Goal: Information Seeking & Learning: Learn about a topic

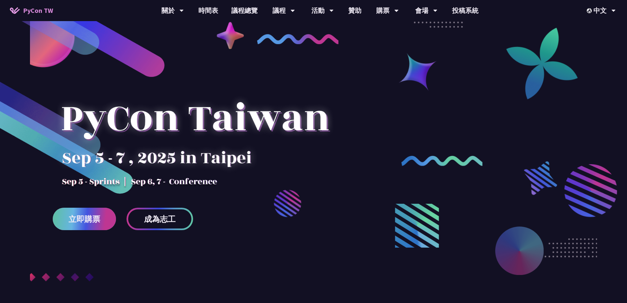
click at [101, 220] on link "立即購票" at bounding box center [84, 219] width 63 height 22
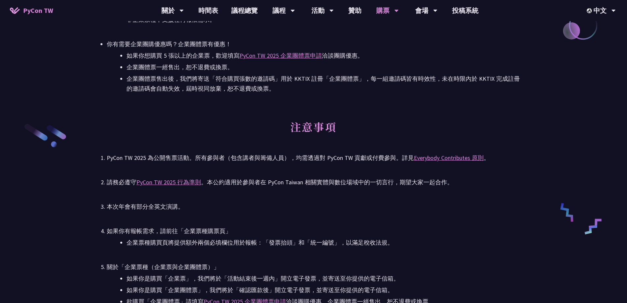
scroll to position [1021, 0]
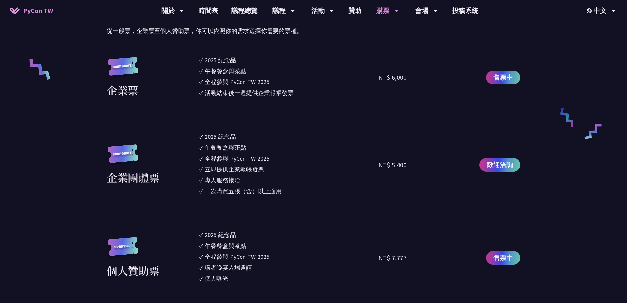
scroll to position [395, 0]
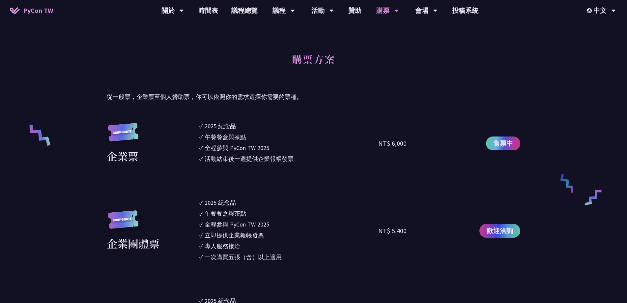
click at [504, 143] on span "售票中" at bounding box center [503, 143] width 20 height 10
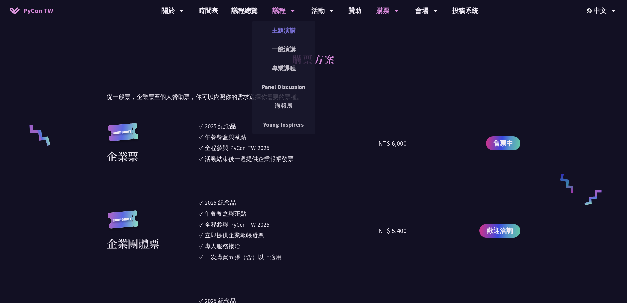
click at [273, 34] on link "主題演講" at bounding box center [283, 30] width 63 height 15
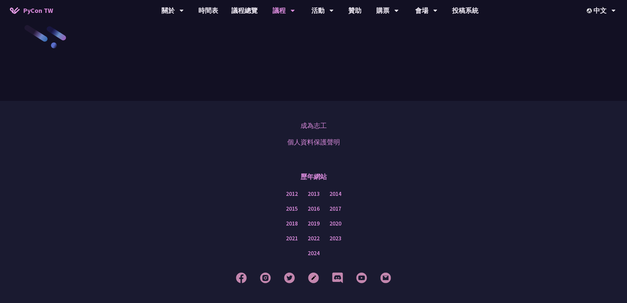
scroll to position [1148, 0]
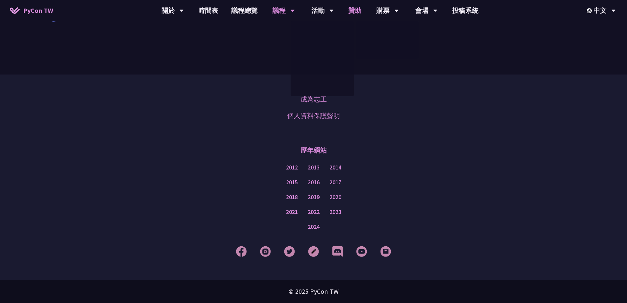
click at [352, 11] on link "贊助" at bounding box center [355, 10] width 26 height 21
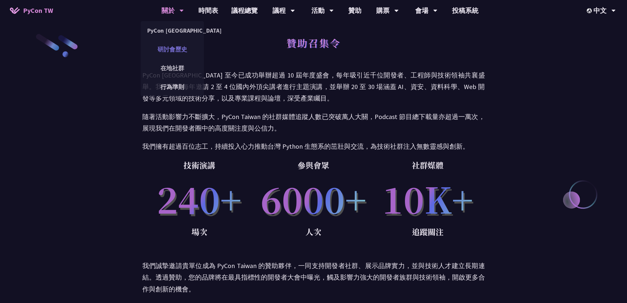
click at [180, 48] on link "研討會歷史" at bounding box center [172, 49] width 63 height 15
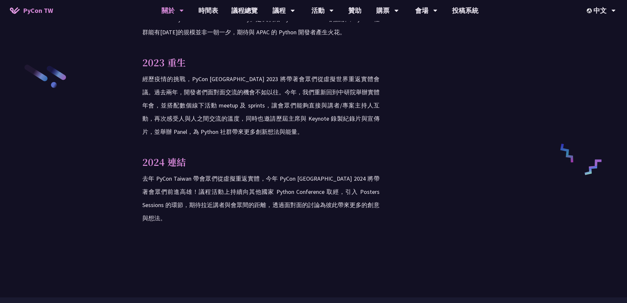
scroll to position [1087, 0]
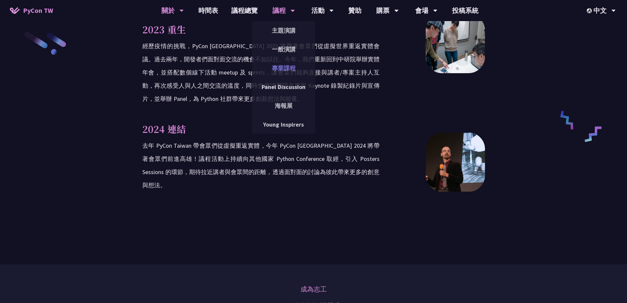
click at [274, 67] on link "專業課程" at bounding box center [283, 67] width 63 height 15
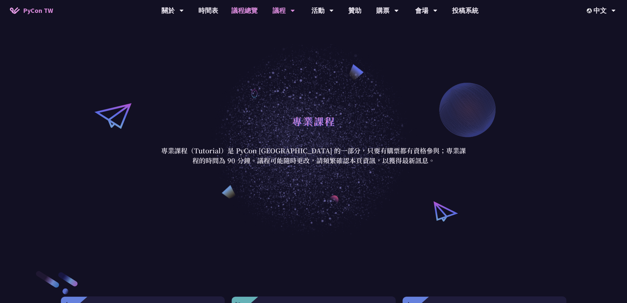
click at [234, 15] on link "議程總覽" at bounding box center [245, 10] width 40 height 21
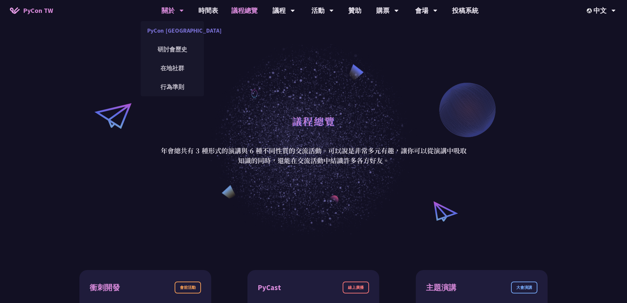
click at [168, 29] on link "PyCon [GEOGRAPHIC_DATA]" at bounding box center [172, 30] width 63 height 15
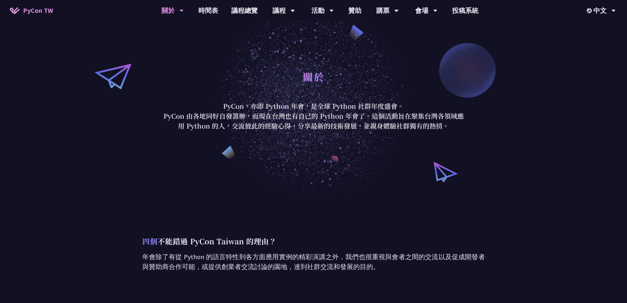
click at [17, 13] on img at bounding box center [15, 10] width 10 height 7
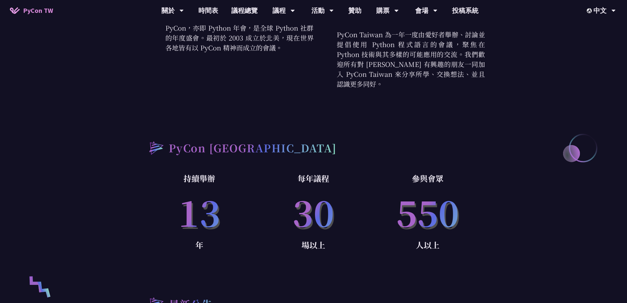
scroll to position [362, 0]
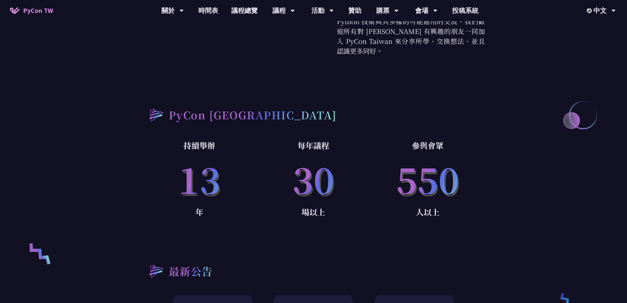
click at [252, 209] on p "年" at bounding box center [199, 211] width 114 height 13
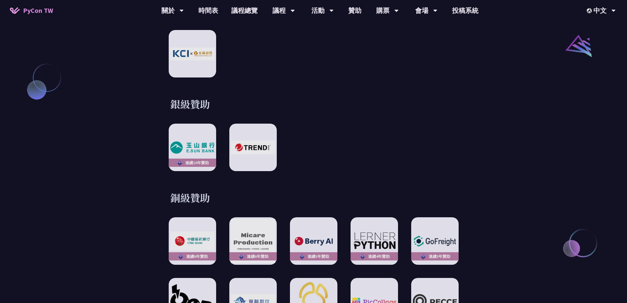
scroll to position [725, 0]
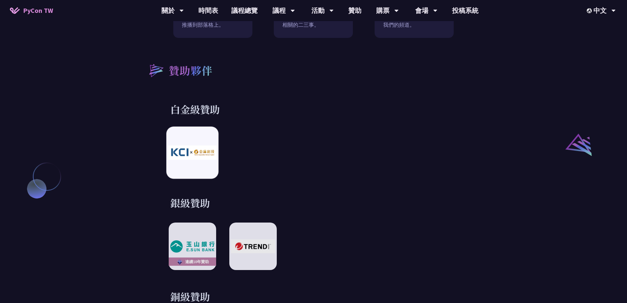
click at [203, 155] on div at bounding box center [192, 153] width 52 height 52
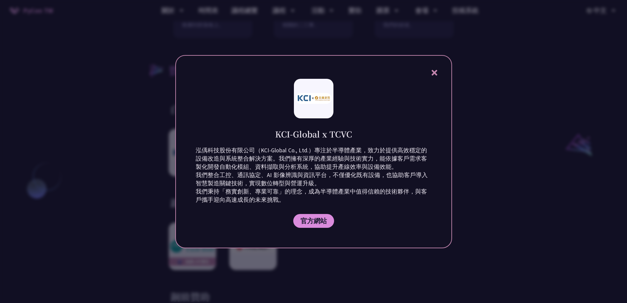
click at [491, 154] on div at bounding box center [313, 151] width 627 height 303
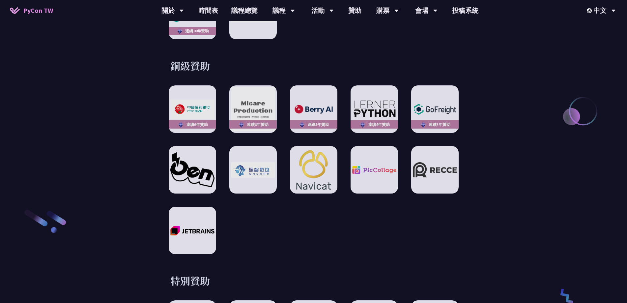
scroll to position [1021, 0]
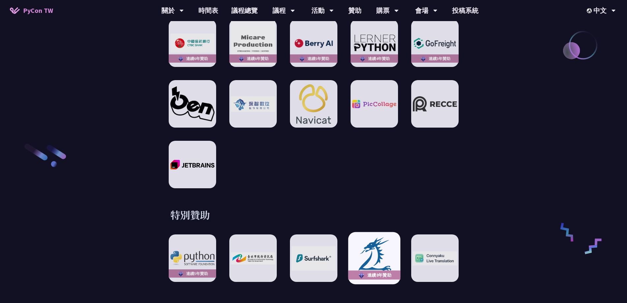
click at [369, 241] on img at bounding box center [374, 258] width 48 height 45
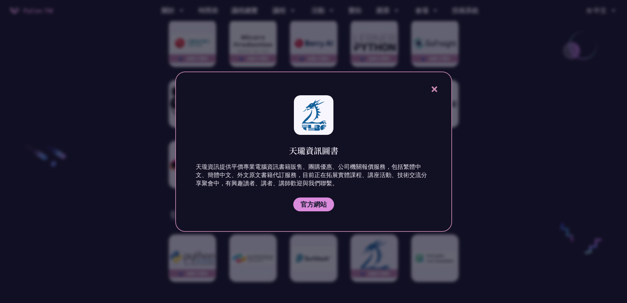
click at [433, 87] on icon at bounding box center [435, 89] width 6 height 6
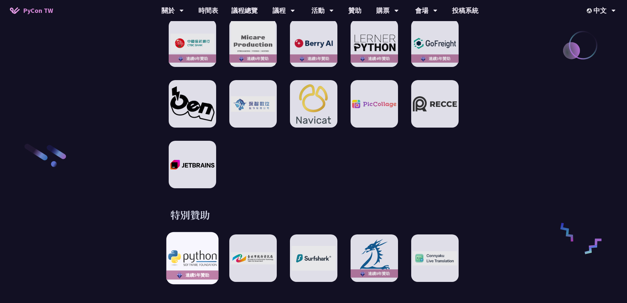
click at [202, 250] on img at bounding box center [192, 258] width 48 height 16
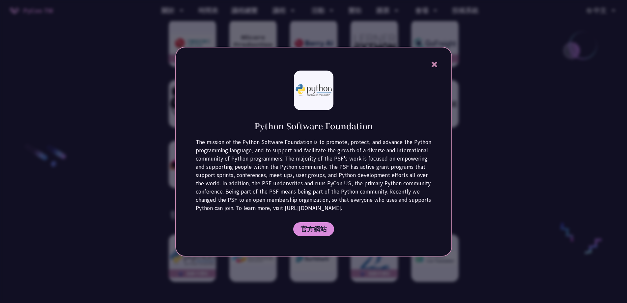
click at [436, 63] on icon at bounding box center [435, 65] width 6 height 6
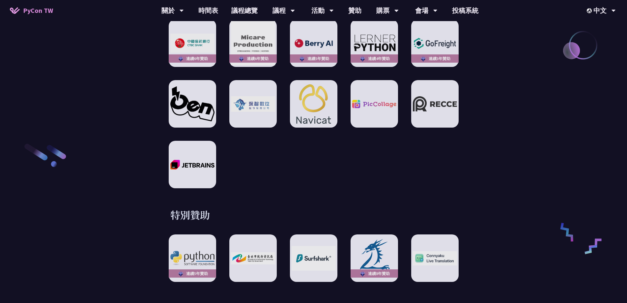
scroll to position [1153, 0]
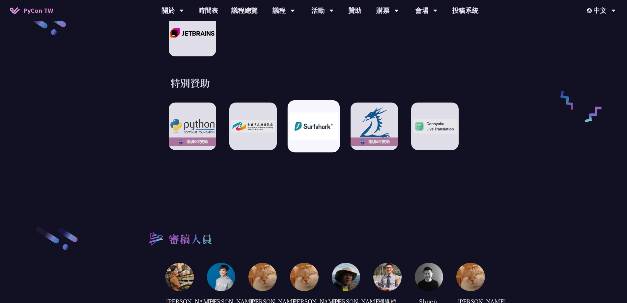
click at [311, 135] on div at bounding box center [313, 126] width 52 height 52
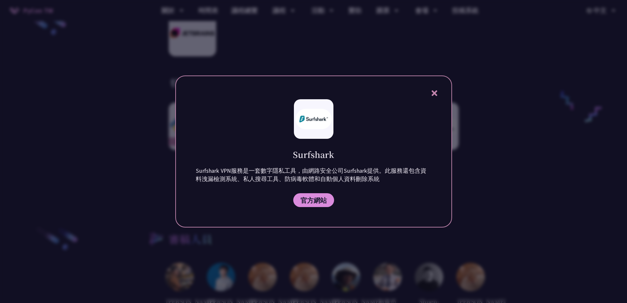
click at [435, 91] on icon at bounding box center [435, 93] width 6 height 6
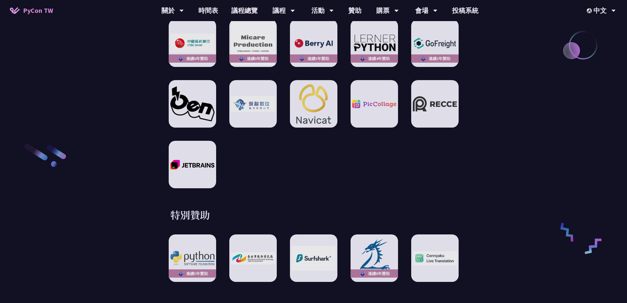
scroll to position [1120, 0]
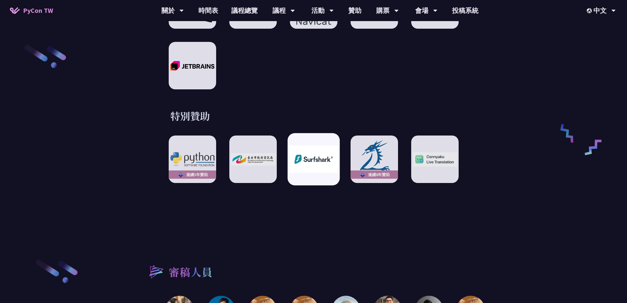
click at [313, 165] on img at bounding box center [313, 159] width 48 height 27
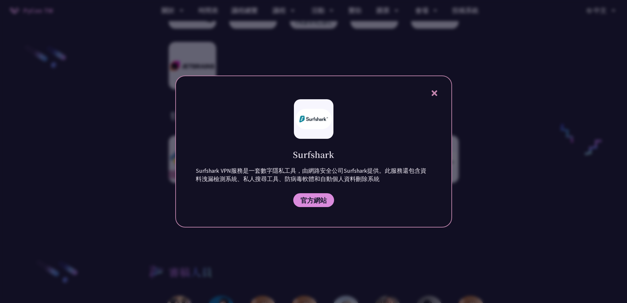
click at [343, 248] on div at bounding box center [313, 151] width 627 height 303
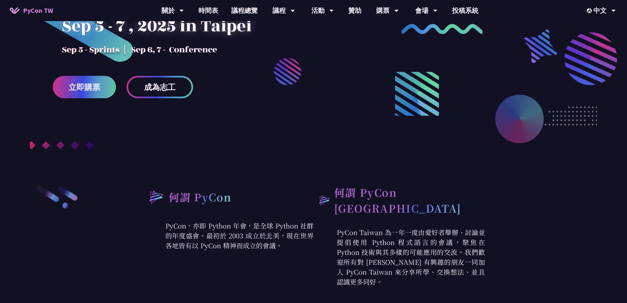
scroll to position [0, 0]
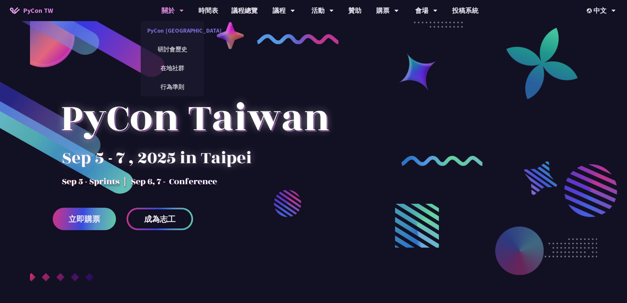
click at [179, 36] on link "PyCon [GEOGRAPHIC_DATA]" at bounding box center [172, 30] width 63 height 15
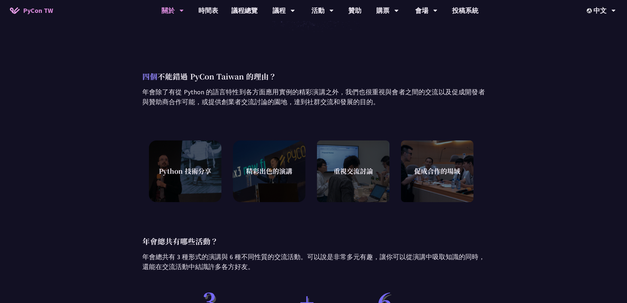
scroll to position [297, 0]
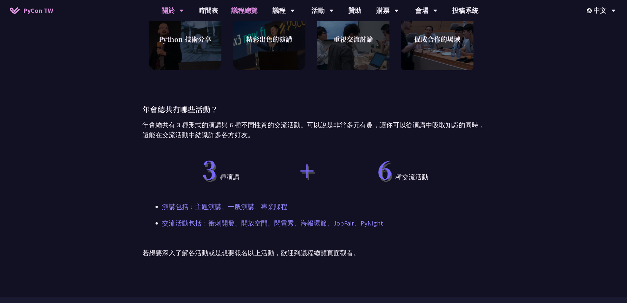
click at [248, 10] on link "議程總覽" at bounding box center [245, 10] width 40 height 21
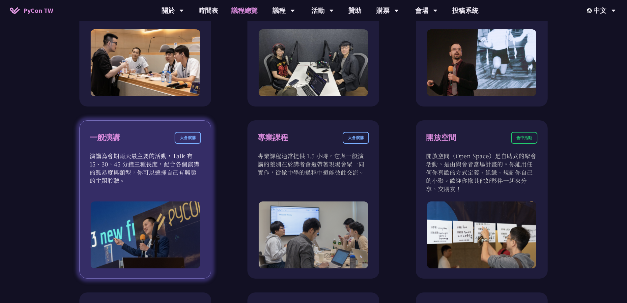
scroll to position [362, 0]
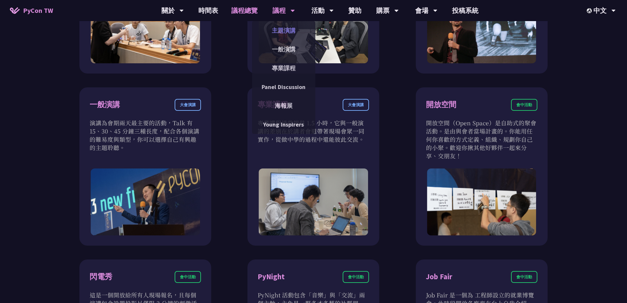
click at [277, 33] on link "主題演講" at bounding box center [283, 30] width 63 height 15
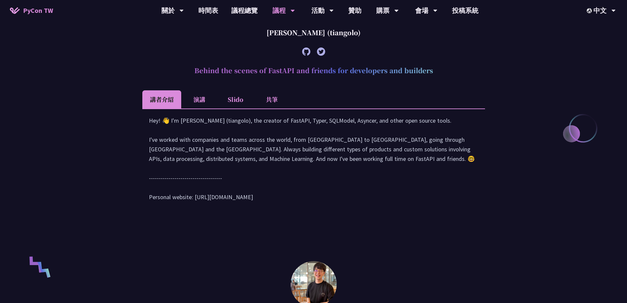
scroll to position [165, 0]
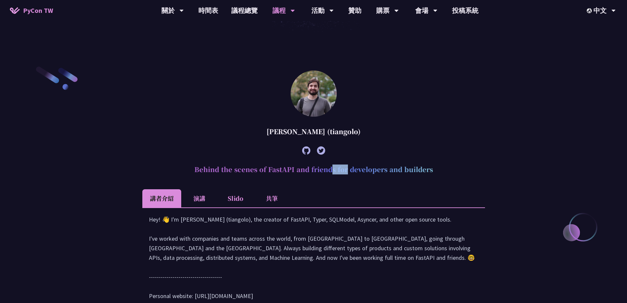
drag, startPoint x: 272, startPoint y: 167, endPoint x: 295, endPoint y: 169, distance: 23.1
click at [292, 168] on h2 "Behind the scenes of FastAPI and friends for developers and builders" at bounding box center [313, 169] width 343 height 20
click at [359, 164] on h2 "Behind the scenes of FastAPI and friends for developers and builders" at bounding box center [313, 169] width 343 height 20
drag, startPoint x: 359, startPoint y: 171, endPoint x: 416, endPoint y: 174, distance: 56.8
click at [416, 174] on h2 "Behind the scenes of FastAPI and friends for developers and builders" at bounding box center [313, 169] width 343 height 20
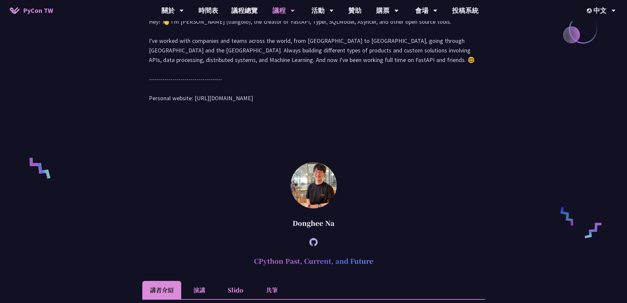
scroll to position [494, 0]
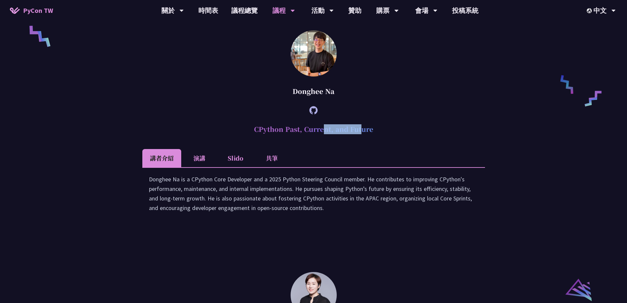
drag, startPoint x: 264, startPoint y: 135, endPoint x: 302, endPoint y: 137, distance: 38.3
click at [302, 137] on h2 "CPython Past, Current, and Future" at bounding box center [313, 129] width 343 height 20
click at [371, 139] on h2 "CPython Past, Current, and Future" at bounding box center [313, 129] width 343 height 20
click at [215, 97] on div "Donghee Na" at bounding box center [313, 91] width 343 height 20
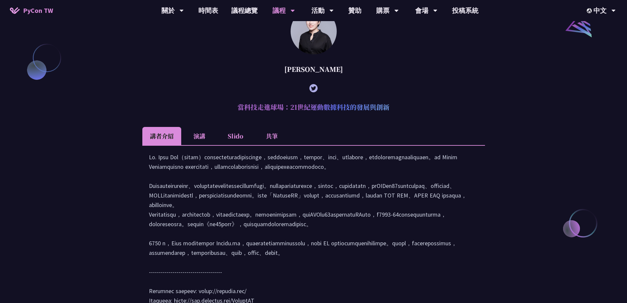
scroll to position [890, 0]
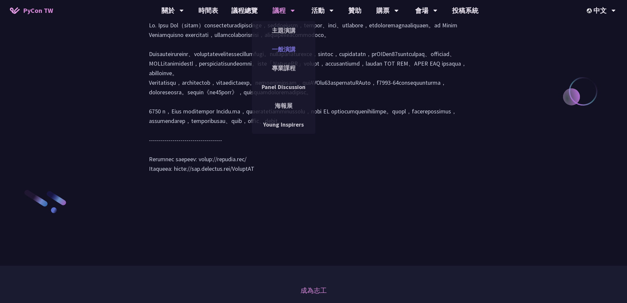
click at [281, 55] on link "一般演講" at bounding box center [283, 49] width 63 height 15
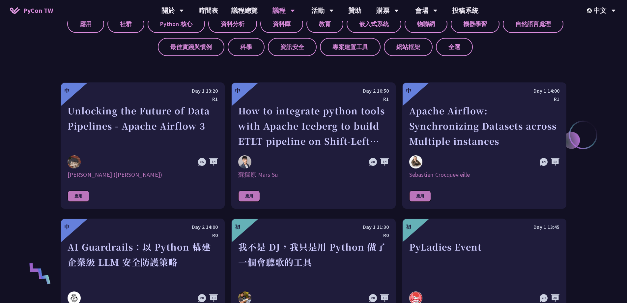
scroll to position [428, 0]
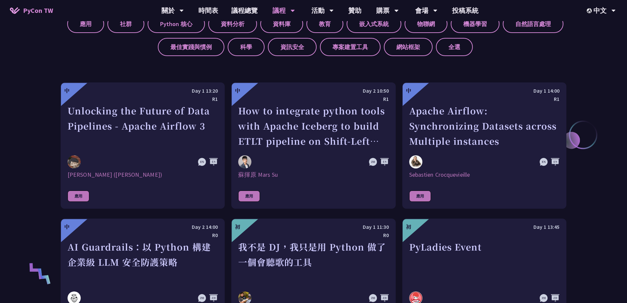
scroll to position [198, 0]
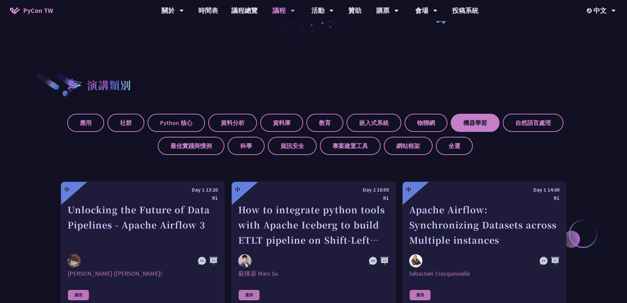
click at [467, 123] on label "機器學習" at bounding box center [475, 123] width 49 height 18
click at [0, 0] on input "機器學習" at bounding box center [0, 0] width 0 height 0
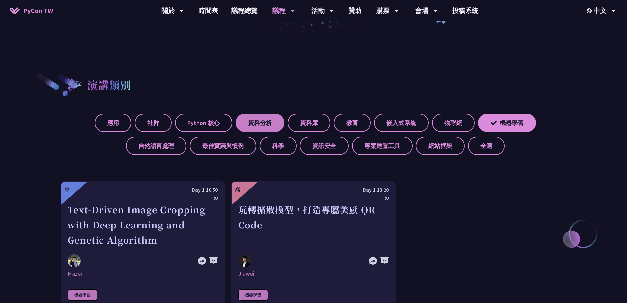
click at [258, 125] on label "資料分析" at bounding box center [260, 123] width 49 height 18
click at [0, 0] on input "資料分析" at bounding box center [0, 0] width 0 height 0
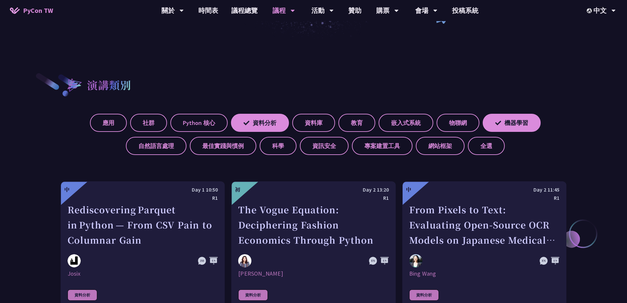
click at [338, 88] on div "演講類別" at bounding box center [314, 84] width 506 height 25
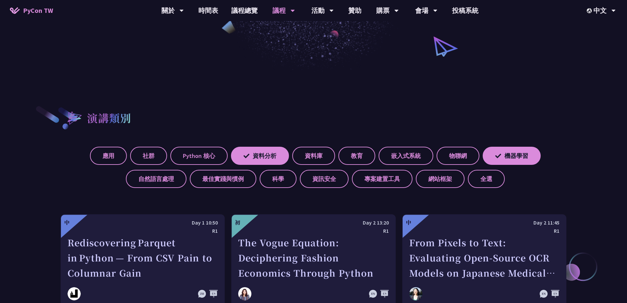
scroll to position [66, 0]
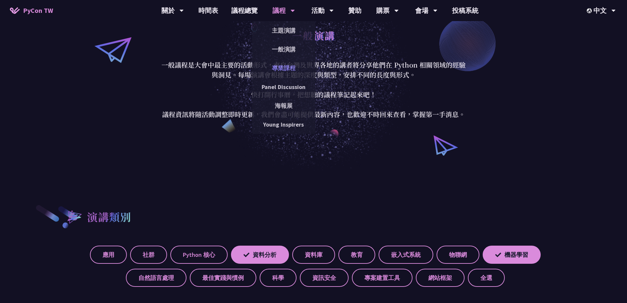
click at [279, 67] on link "專業課程" at bounding box center [283, 67] width 63 height 15
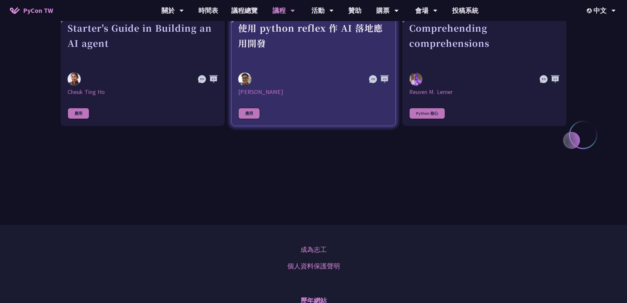
scroll to position [165, 0]
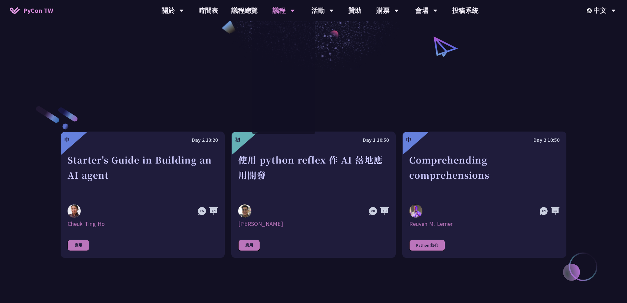
click at [175, 101] on div "中 Day 2 13:20 Starter's Guide in Building an AI agent Cheuk Ting Ho 應用 初 Day 1 …" at bounding box center [314, 194] width 506 height 245
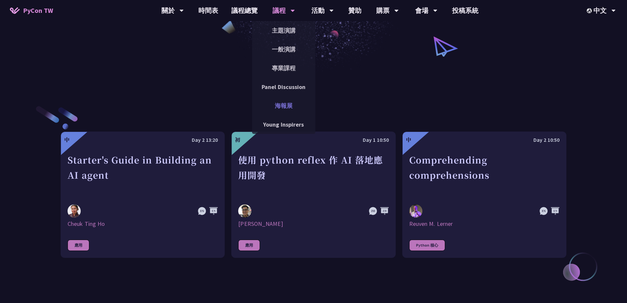
click at [290, 107] on link "海報展" at bounding box center [283, 105] width 63 height 15
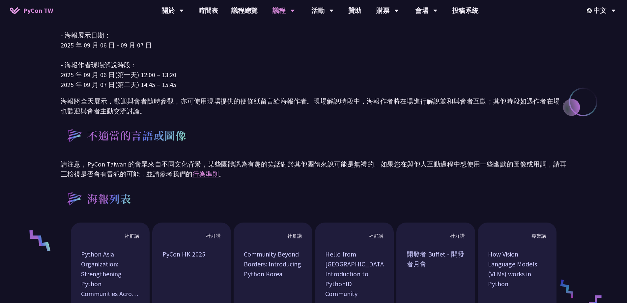
scroll to position [198, 0]
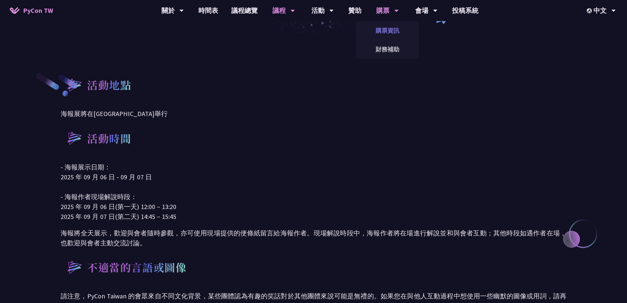
click at [383, 31] on link "購票資訊" at bounding box center [387, 30] width 63 height 15
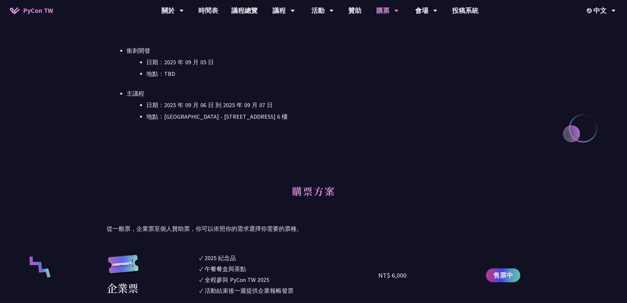
scroll to position [527, 0]
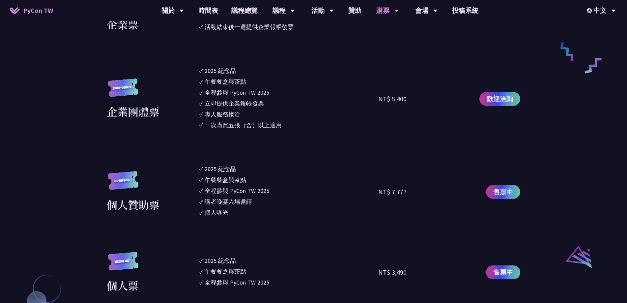
drag, startPoint x: 368, startPoint y: 98, endPoint x: 373, endPoint y: 190, distance: 91.7
click at [407, 102] on div "企業團體票 ✓ 2025 紀念品 ✓ 午餐餐盒與茶點 ✓ 全程參與 PyCon TW 2025 ✓ 立即提供企業報帳發票 ✓ 專人服務接洽 ✓ 一次購買五張（…" at bounding box center [313, 98] width 413 height 65
drag, startPoint x: 372, startPoint y: 196, endPoint x: 377, endPoint y: 203, distance: 9.4
click at [372, 196] on ul "✓ 2025 紀念品 ✓ 午餐餐盒與茶點 ✓ 全程參與 PyCon TW 2025 ✓ 講者晚宴入場邀請 ✓ 個人曝光" at bounding box center [288, 191] width 179 height 54
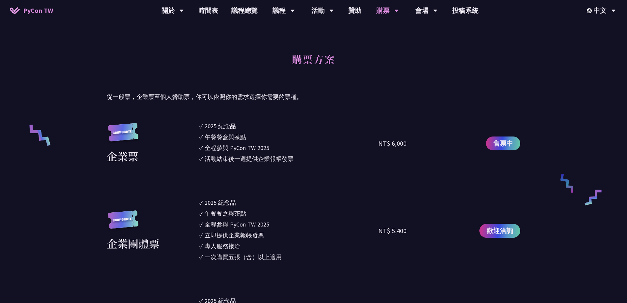
drag, startPoint x: 380, startPoint y: 146, endPoint x: 403, endPoint y: 149, distance: 23.3
click at [401, 144] on div "NT$ 6,000" at bounding box center [392, 143] width 28 height 10
click at [414, 154] on div "NT$ 6,000" at bounding box center [422, 143] width 89 height 43
drag, startPoint x: 388, startPoint y: 141, endPoint x: 341, endPoint y: 140, distance: 47.1
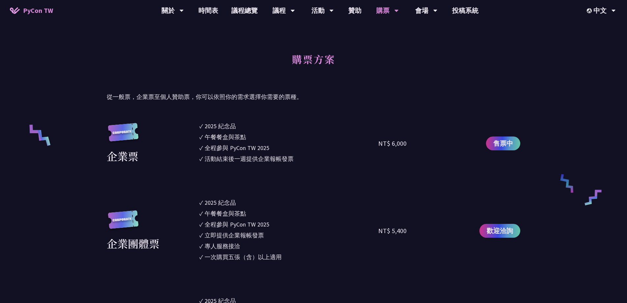
click at [341, 140] on div "企業票 ✓ 2025 紀念品 ✓ 午餐餐盒與茶點 ✓ 全程參與 PyCon TW 2025 ✓ 活動結束後一週提供企業報帳發票 NT$ 6,000 售票中" at bounding box center [313, 143] width 413 height 43
click at [375, 158] on li "✓ 活動結束後一週提供企業報帳發票" at bounding box center [288, 158] width 179 height 9
click at [276, 147] on li "✓ 全程參與 PyCon TW 2025" at bounding box center [288, 147] width 179 height 9
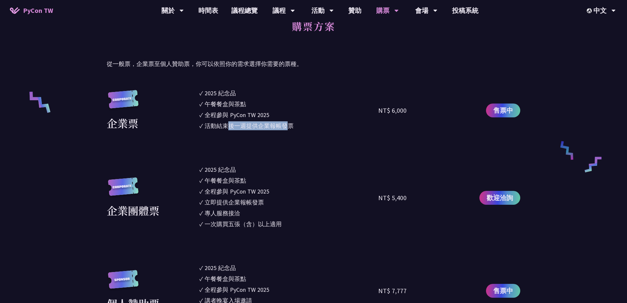
drag, startPoint x: 230, startPoint y: 124, endPoint x: 290, endPoint y: 125, distance: 60.3
click at [287, 123] on div "活動結束後一週提供企業報帳發票" at bounding box center [249, 125] width 89 height 9
click at [294, 128] on div "活動結束後一週提供企業報帳發票" at bounding box center [249, 125] width 89 height 9
drag, startPoint x: 292, startPoint y: 129, endPoint x: 272, endPoint y: 126, distance: 20.0
click at [272, 126] on li "✓ 活動結束後一週提供企業報帳發票" at bounding box center [288, 125] width 179 height 9
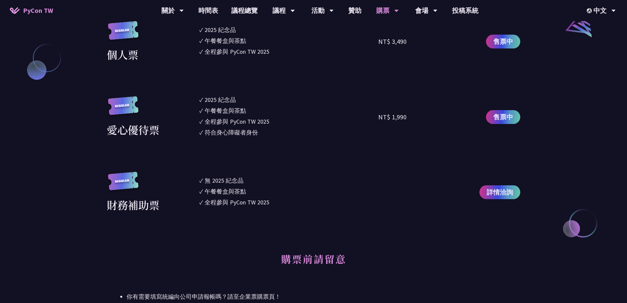
scroll to position [659, 0]
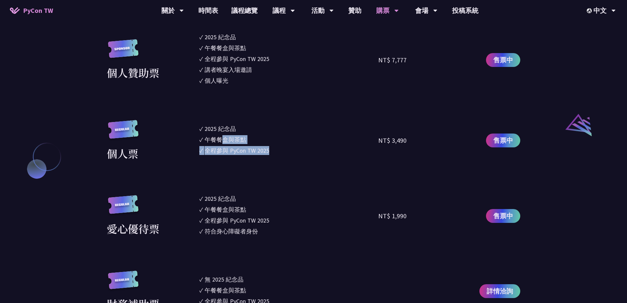
drag, startPoint x: 269, startPoint y: 150, endPoint x: 224, endPoint y: 136, distance: 47.2
click at [224, 136] on ul "✓ 2025 紀念品 ✓ 午餐餐盒與茶點 ✓ 全程參與 PyCon TW 2025" at bounding box center [288, 140] width 179 height 41
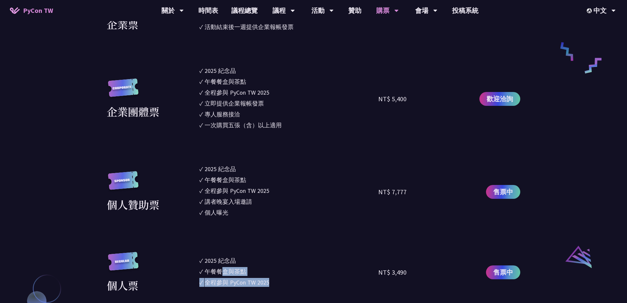
scroll to position [395, 0]
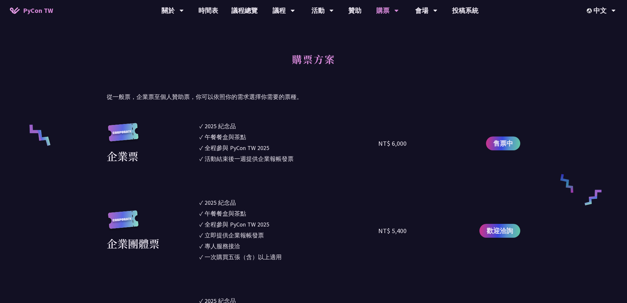
click at [158, 157] on div "企業票" at bounding box center [151, 143] width 89 height 41
click at [352, 9] on link "贊助" at bounding box center [355, 10] width 26 height 21
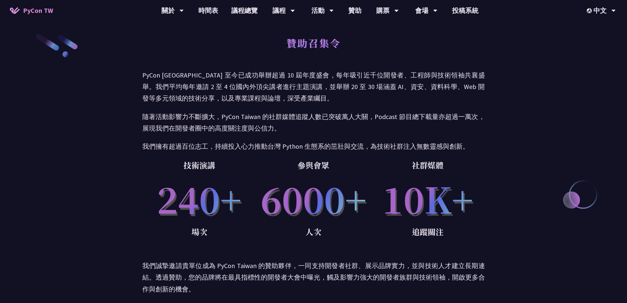
scroll to position [395, 0]
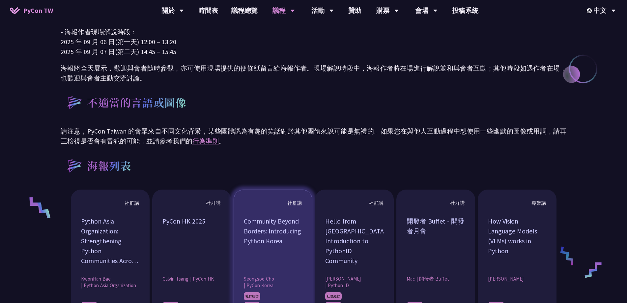
scroll to position [461, 0]
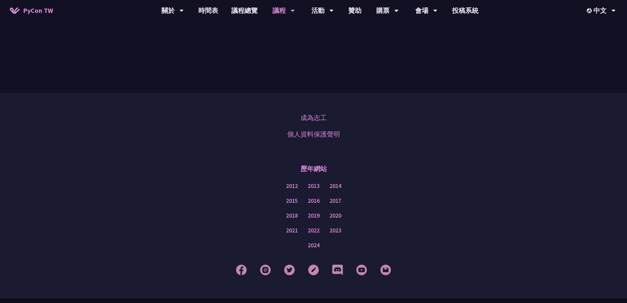
scroll to position [297, 0]
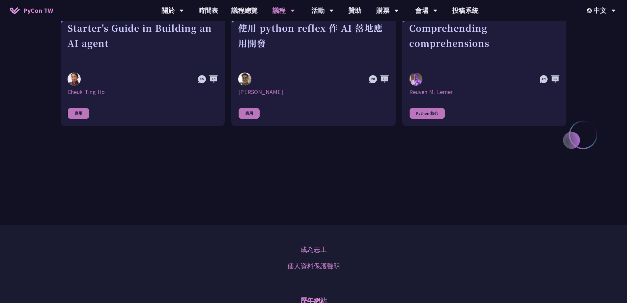
scroll to position [66, 0]
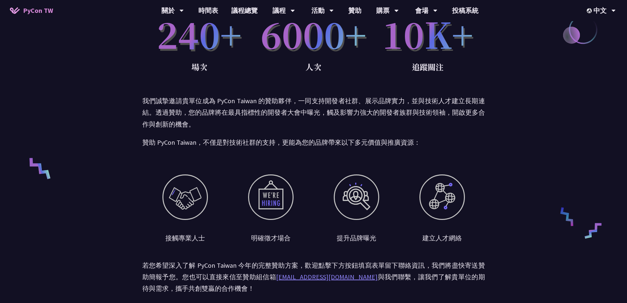
scroll to position [297, 0]
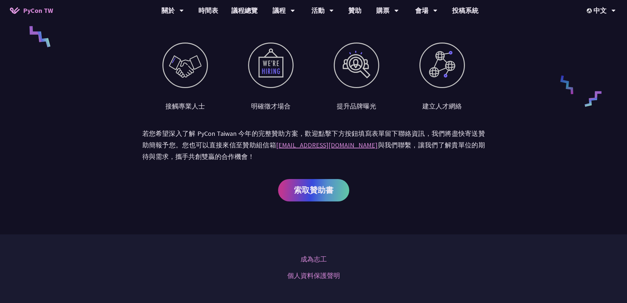
scroll to position [456, 0]
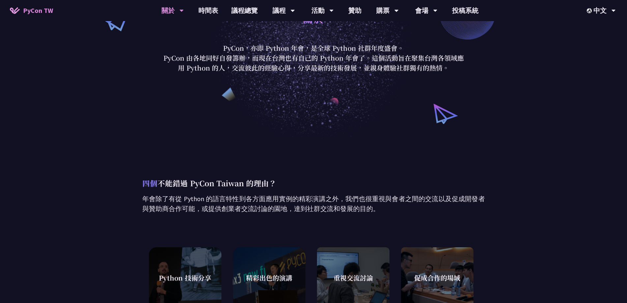
scroll to position [25, 0]
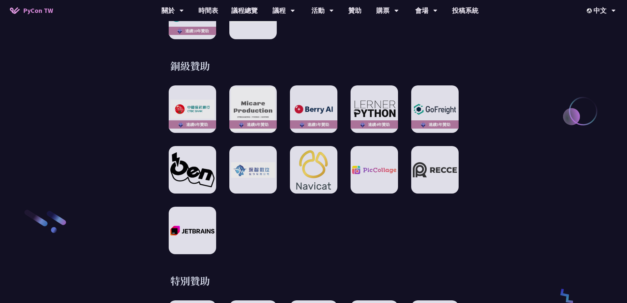
scroll to position [1054, 0]
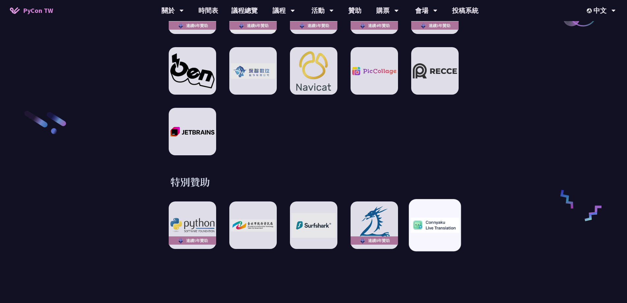
click at [439, 225] on img at bounding box center [435, 224] width 48 height 15
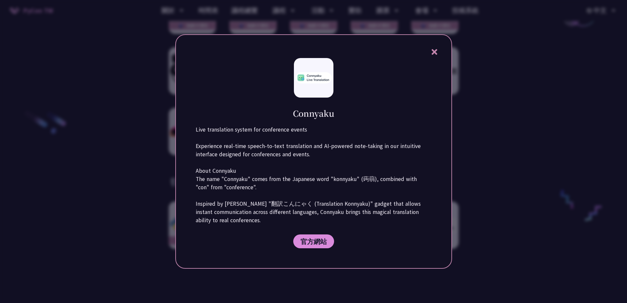
click at [437, 55] on icon at bounding box center [434, 52] width 8 height 8
